Goal: Task Accomplishment & Management: Manage account settings

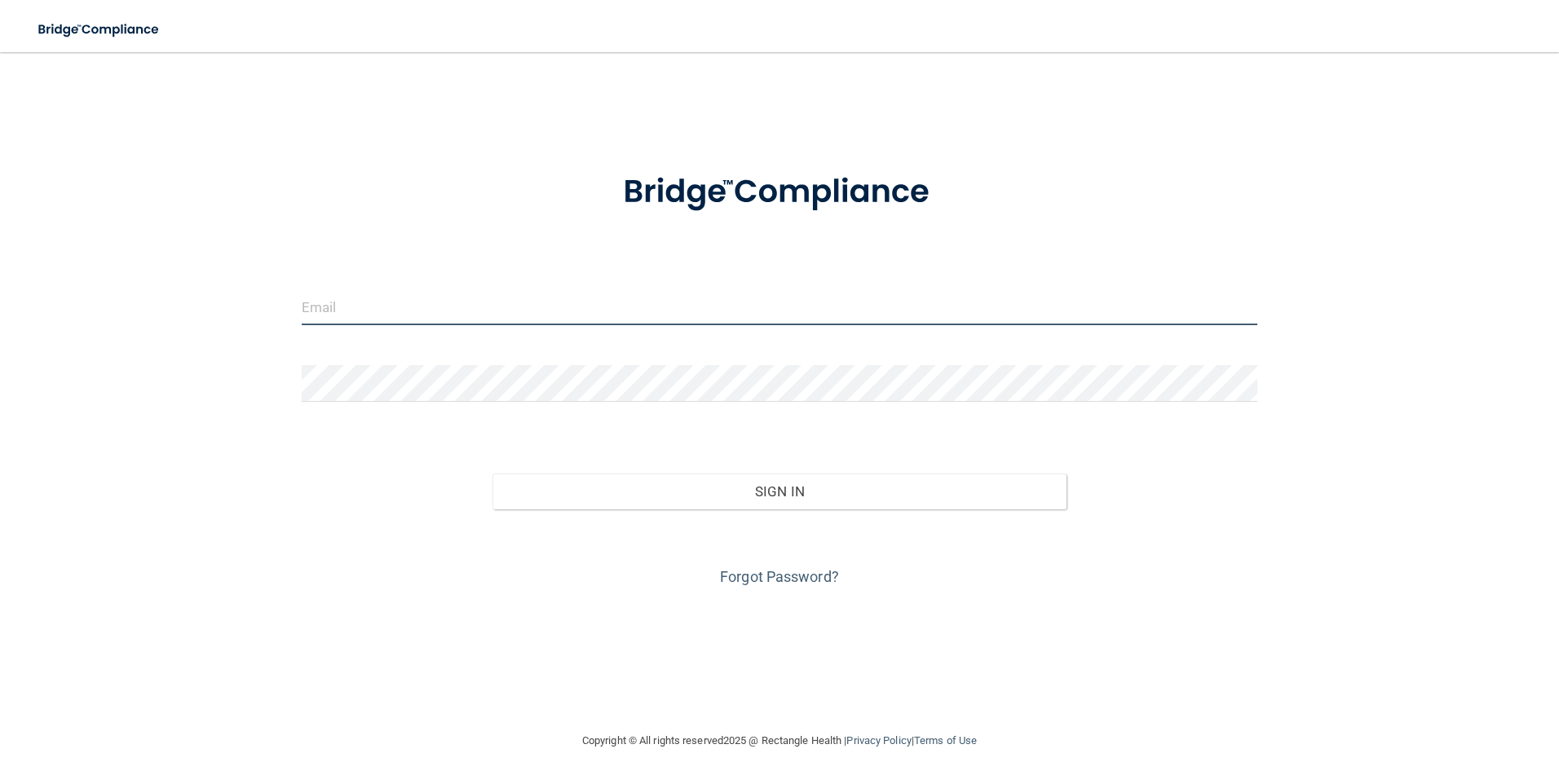
click at [487, 300] on input "email" at bounding box center [779, 306] width 956 height 37
type input "[EMAIL_ADDRESS][DOMAIN_NAME]"
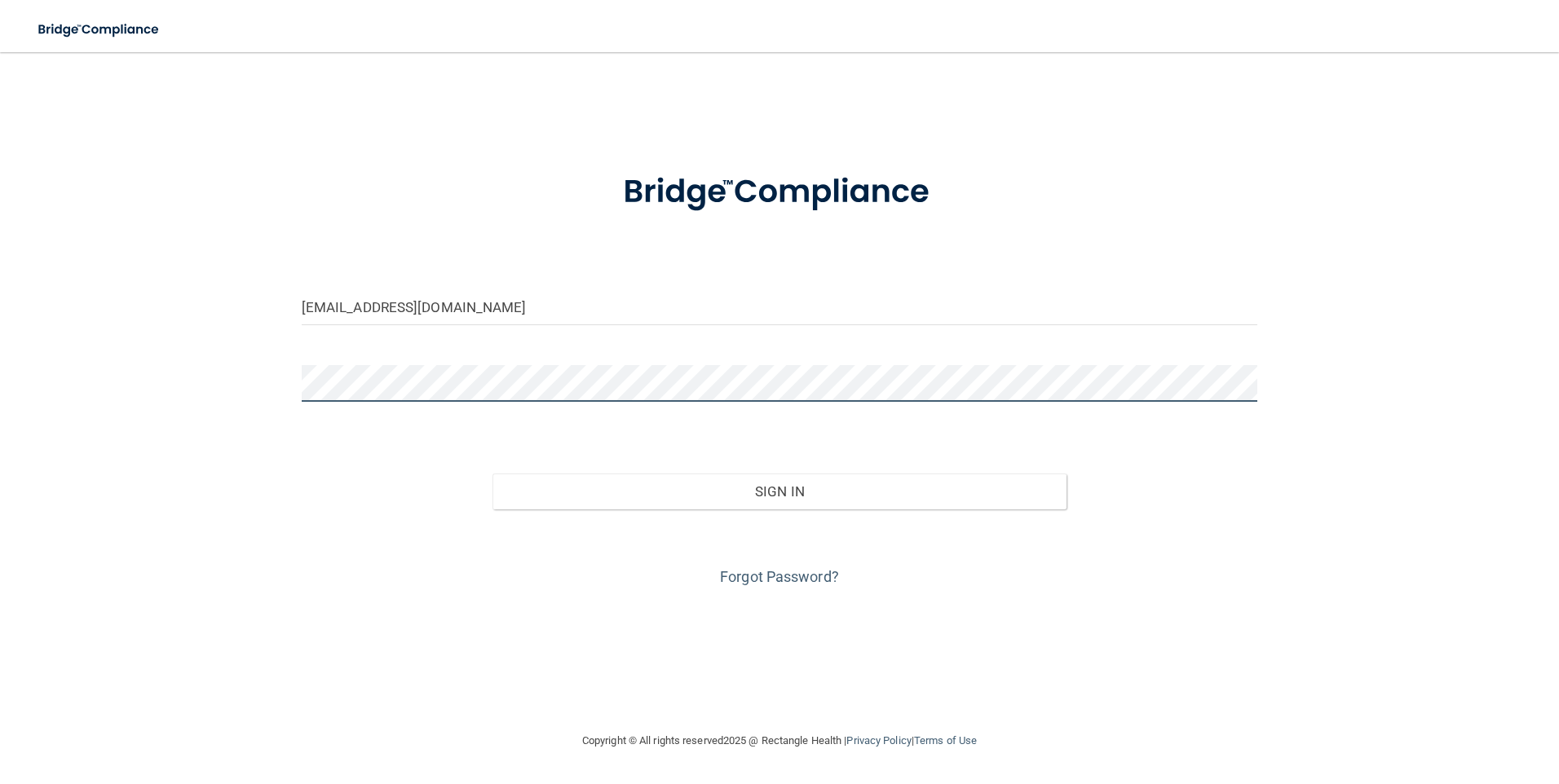
click at [492, 473] on button "Sign In" at bounding box center [779, 491] width 574 height 36
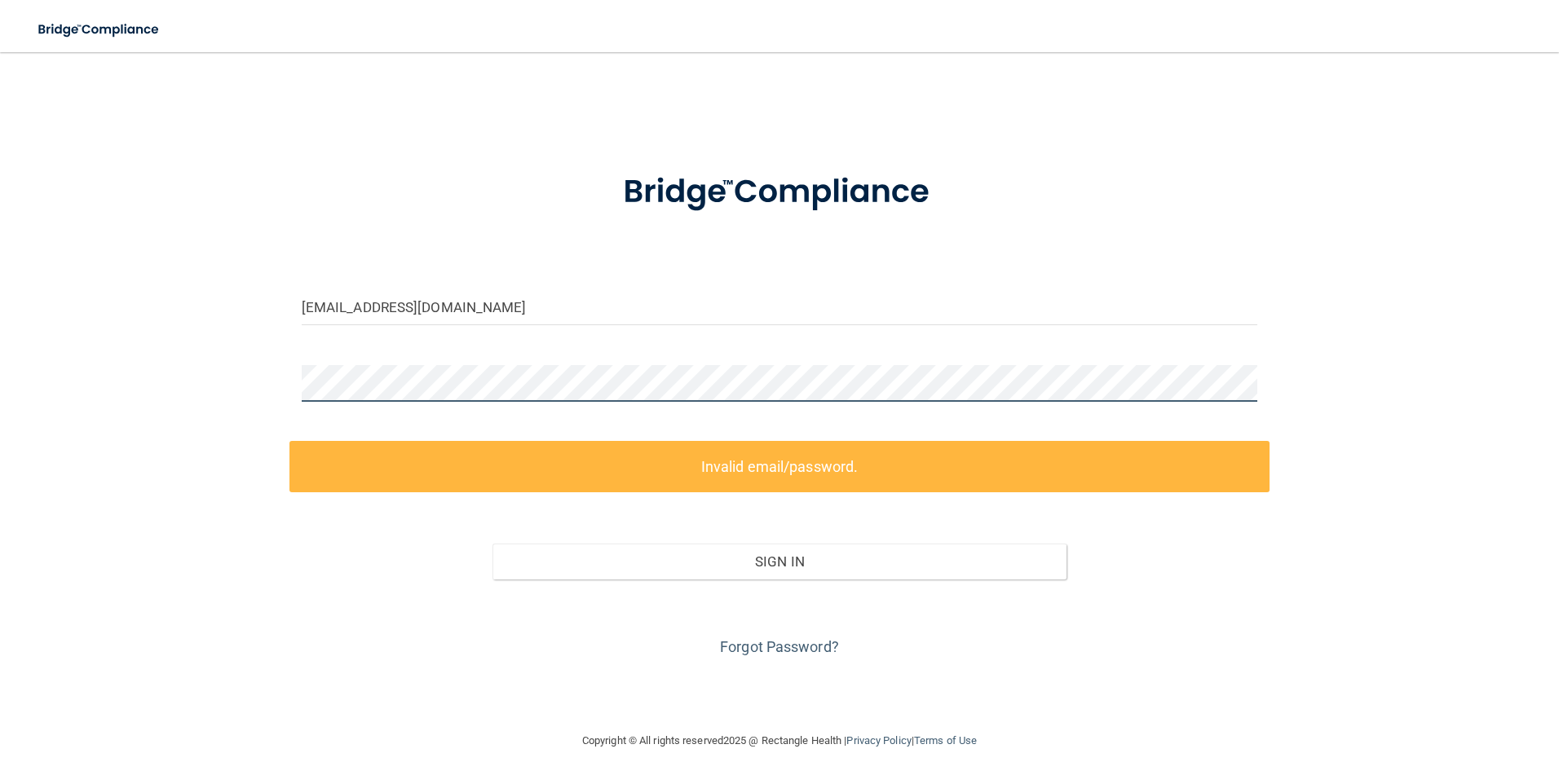
click at [235, 411] on div "[EMAIL_ADDRESS][DOMAIN_NAME] Invalid email/password. You don't have permission …" at bounding box center [779, 392] width 1494 height 646
click at [756, 642] on link "Forgot Password?" at bounding box center [779, 647] width 119 height 17
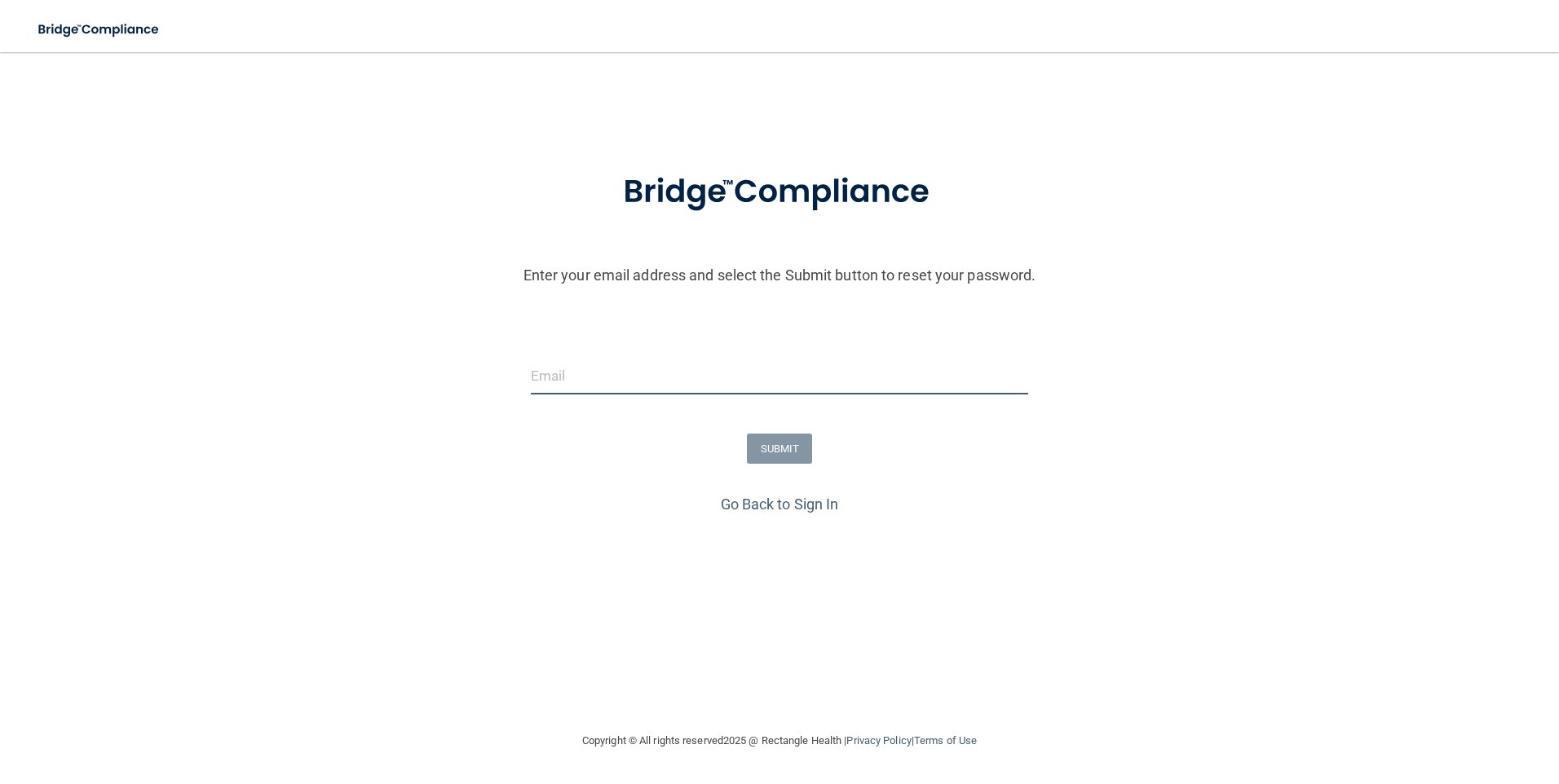
click at [604, 368] on input "email" at bounding box center [780, 376] width 498 height 37
type input "[EMAIL_ADDRESS][DOMAIN_NAME]"
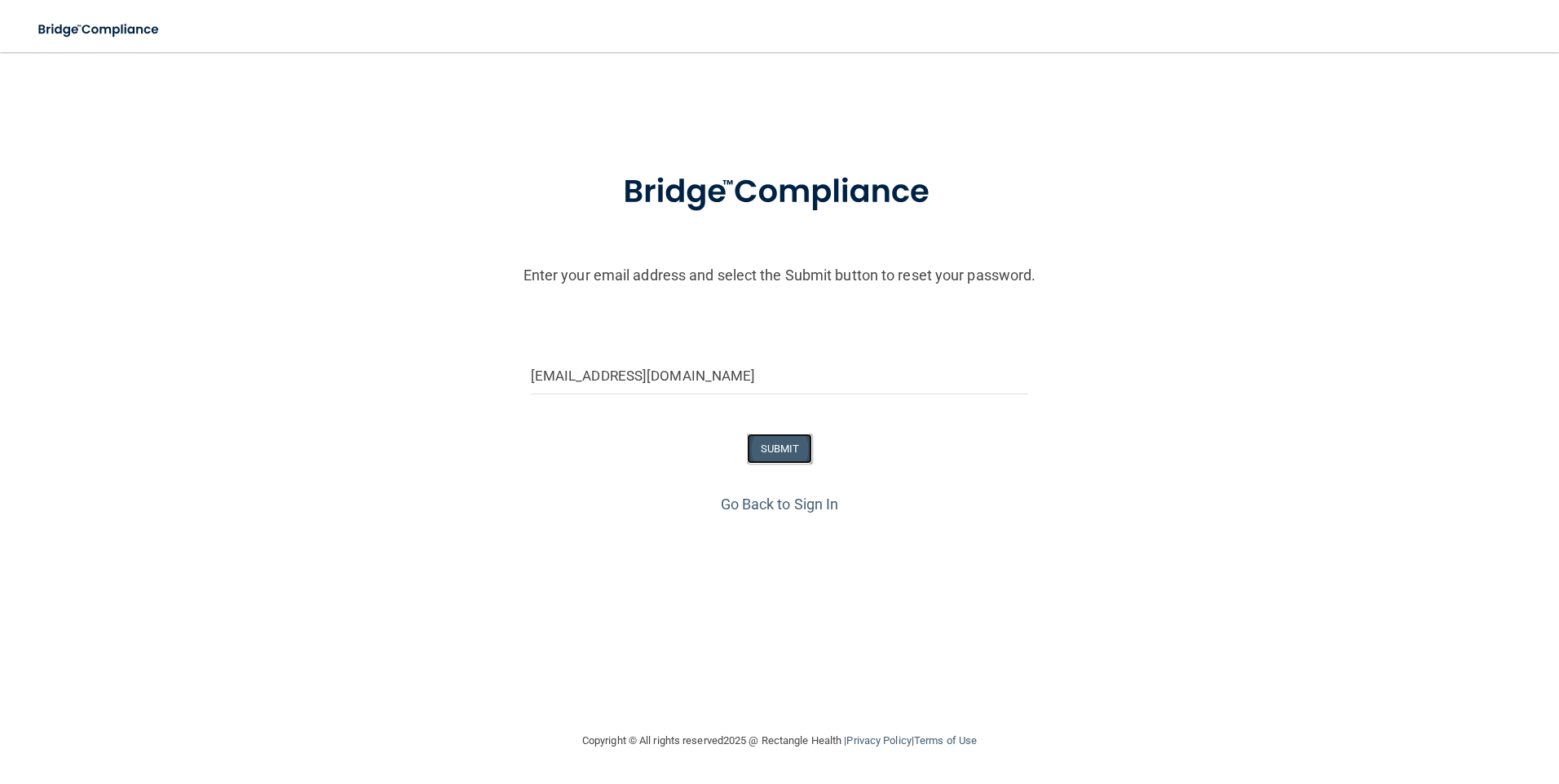
click at [764, 448] on button "SUBMIT" at bounding box center [780, 448] width 66 height 30
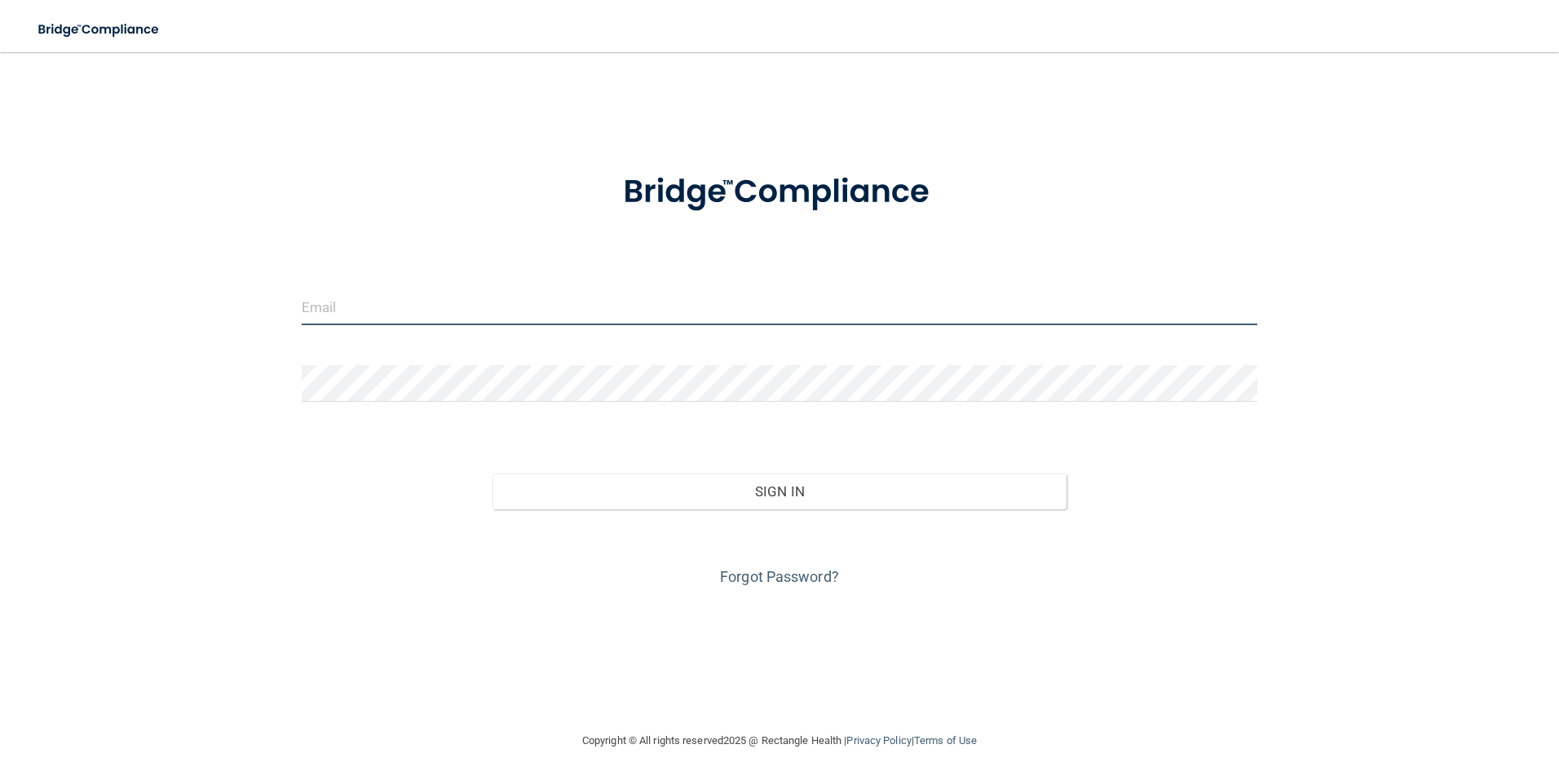
click at [484, 316] on input "email" at bounding box center [779, 306] width 956 height 37
type input "[EMAIL_ADDRESS][DOMAIN_NAME]"
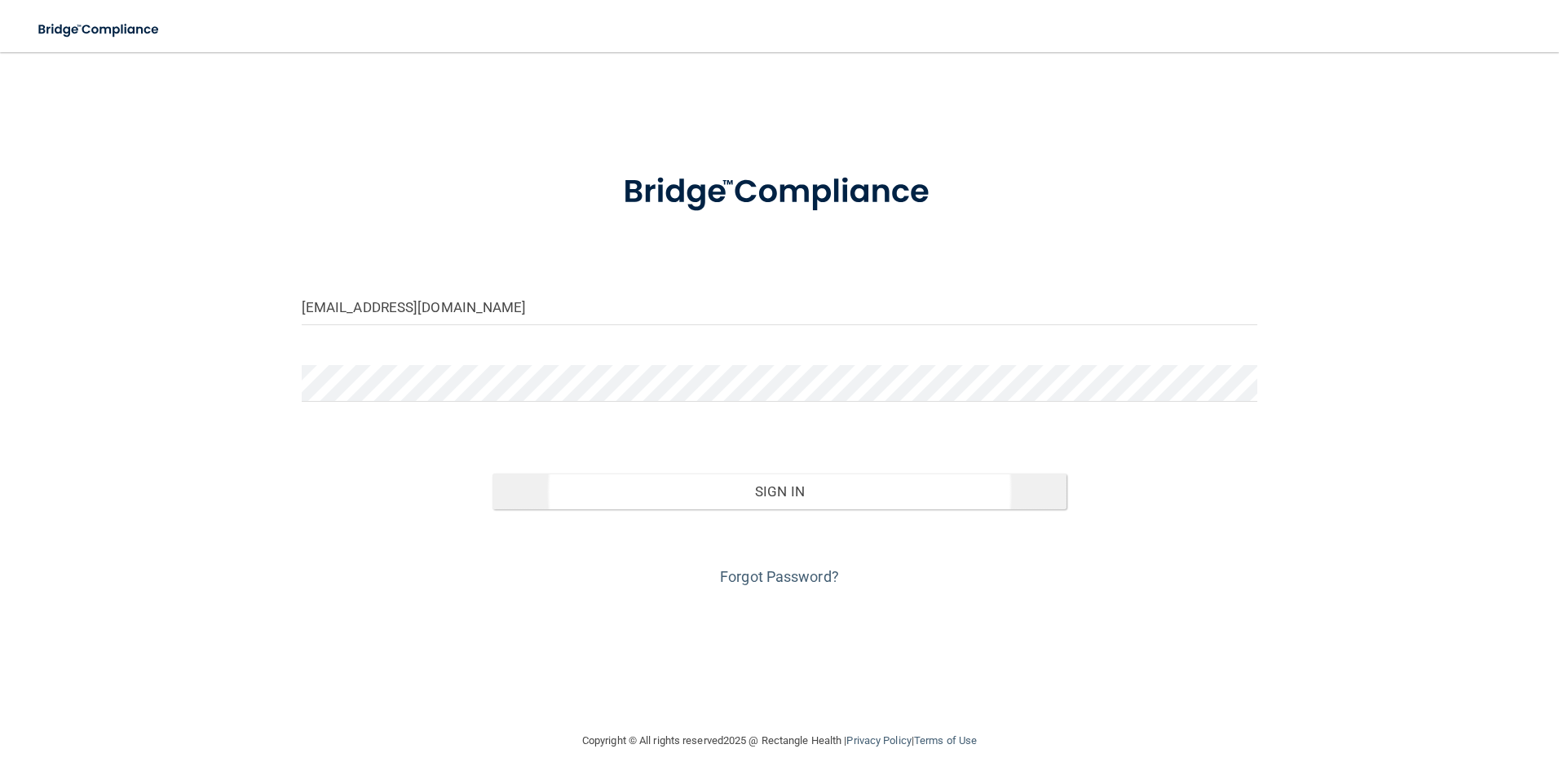
click at [779, 472] on div "Sign In" at bounding box center [779, 475] width 981 height 69
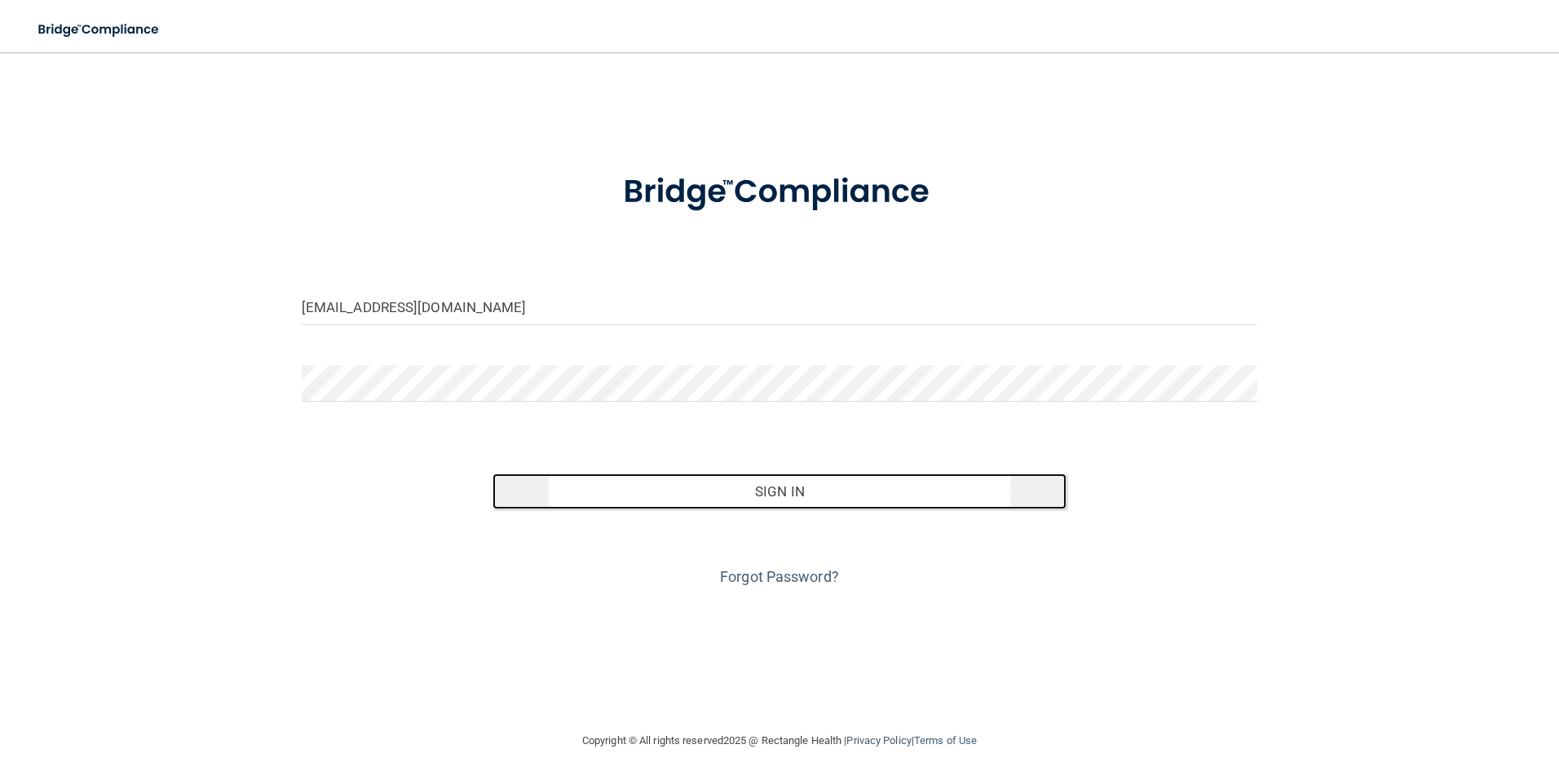
click at [776, 491] on button "Sign In" at bounding box center [779, 491] width 574 height 36
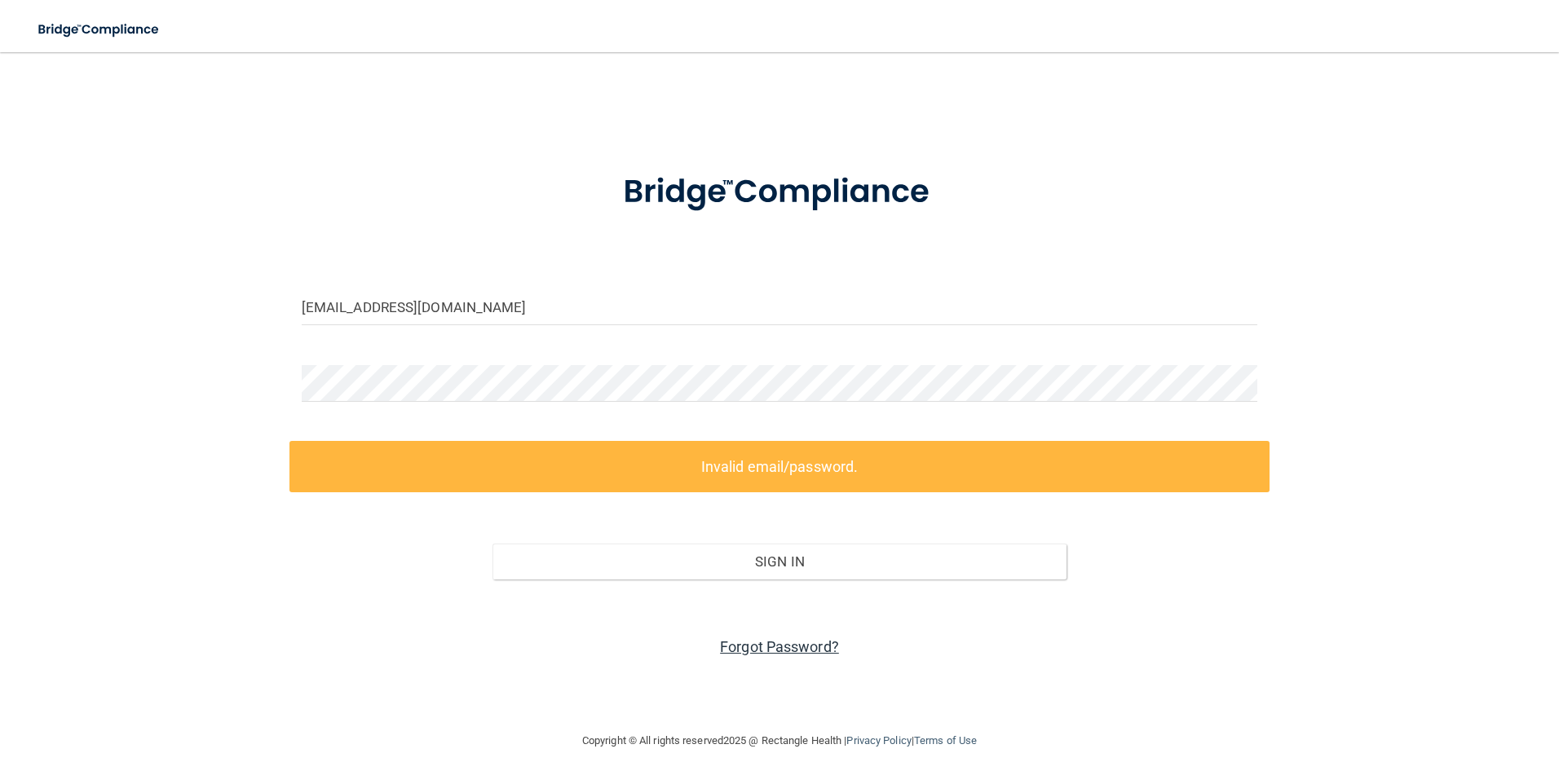
click at [783, 647] on link "Forgot Password?" at bounding box center [779, 647] width 119 height 17
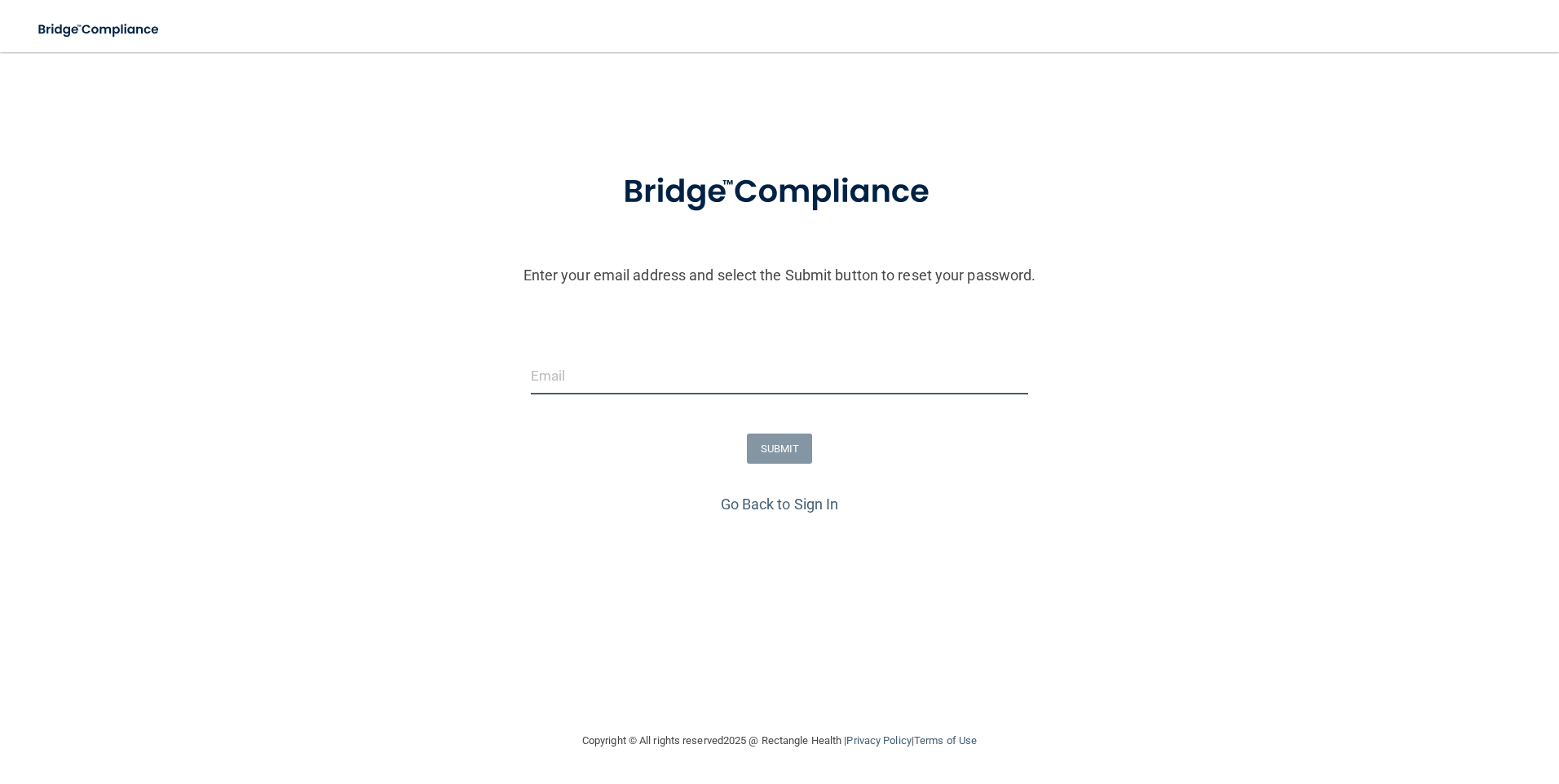
click at [574, 370] on input "email" at bounding box center [780, 376] width 498 height 37
type input "[EMAIL_ADDRESS][DOMAIN_NAME]"
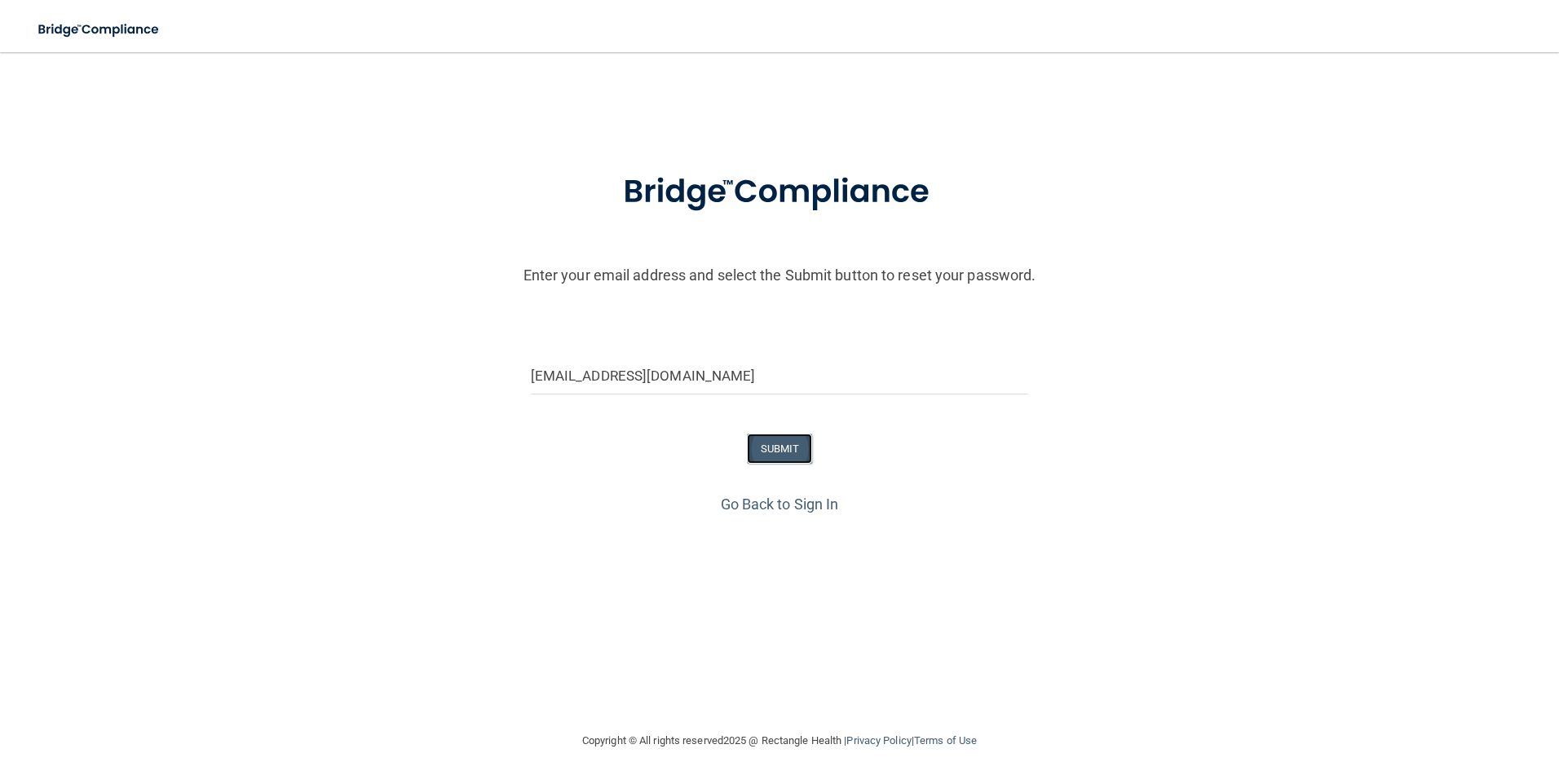
click at [792, 445] on button "SUBMIT" at bounding box center [780, 448] width 66 height 30
